Goal: Transaction & Acquisition: Purchase product/service

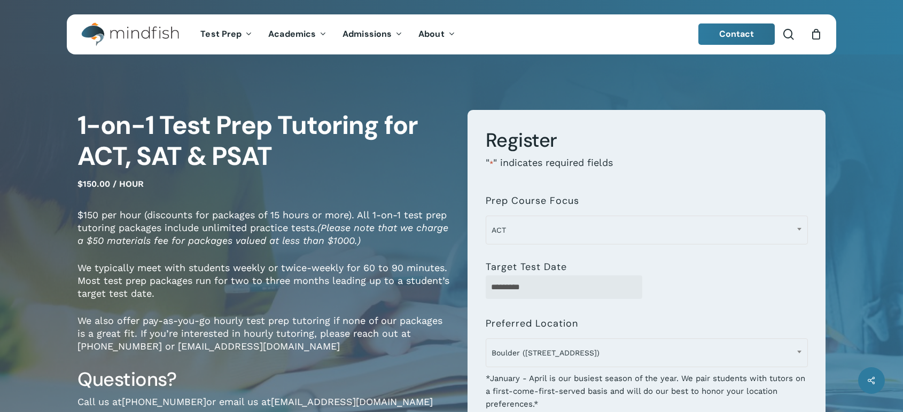
select select "**********"
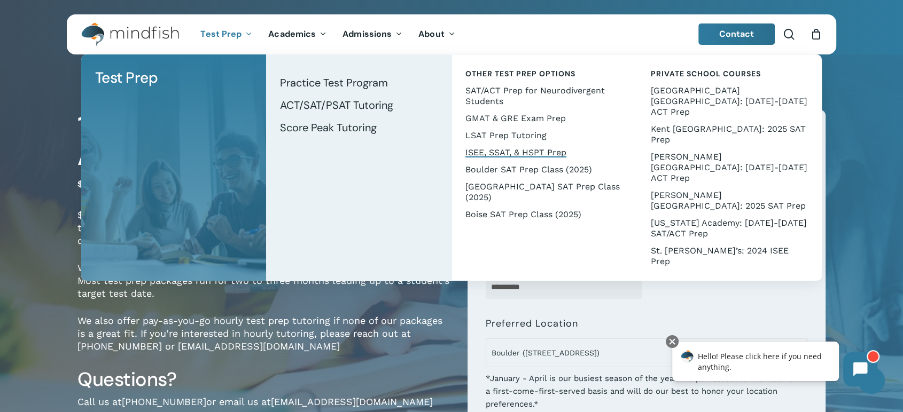
click at [504, 150] on span "ISEE, SSAT, & HSPT Prep" at bounding box center [515, 152] width 101 height 10
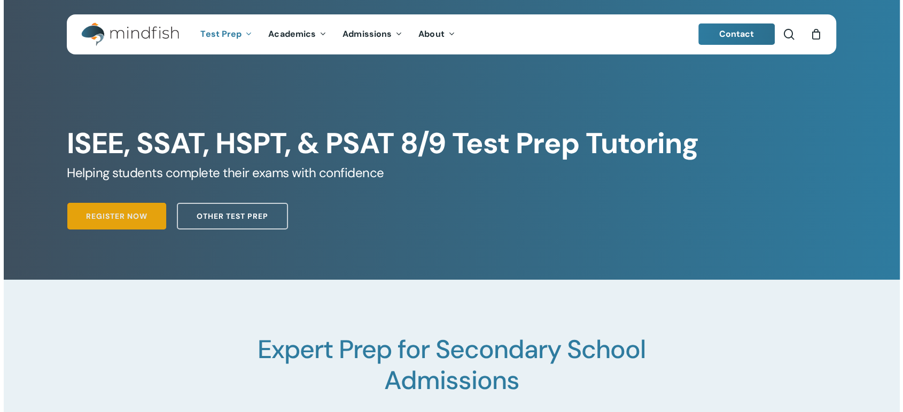
click at [135, 220] on span "Register Now" at bounding box center [116, 216] width 61 height 11
